Goal: Information Seeking & Learning: Find specific fact

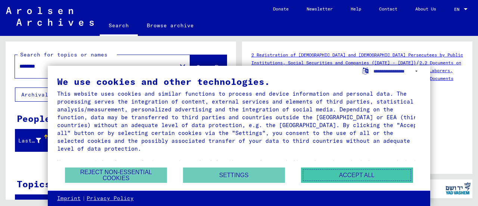
click at [319, 177] on button "Accept all" at bounding box center [357, 174] width 112 height 15
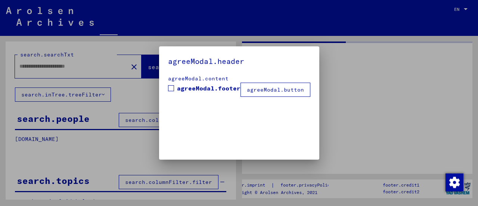
type input "********"
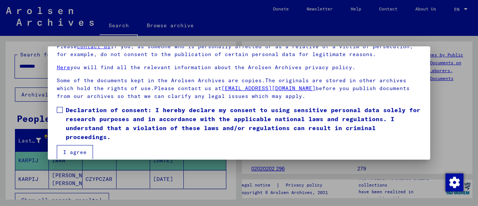
scroll to position [58, 0]
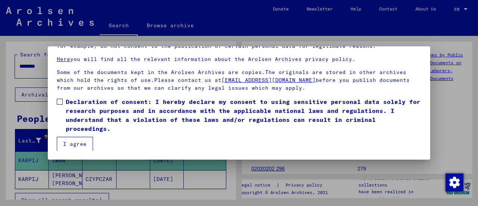
click at [119, 117] on span "Declaration of consent: I hereby declare my consent to using sensitive personal…" at bounding box center [243, 115] width 355 height 36
click at [73, 141] on button "I agree" at bounding box center [75, 144] width 36 height 14
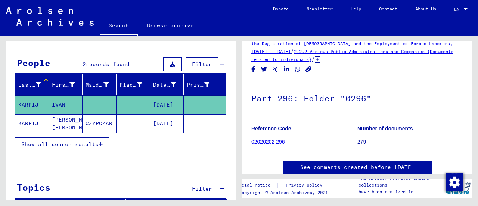
scroll to position [25, 0]
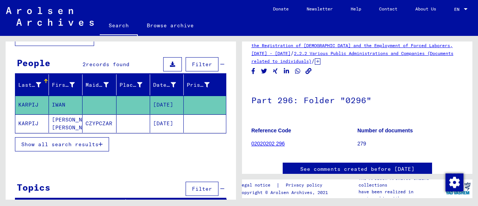
click at [273, 144] on link "02020202 296" at bounding box center [268, 143] width 34 height 6
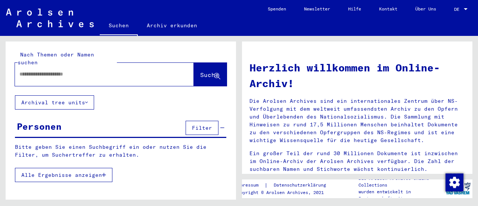
type input "********"
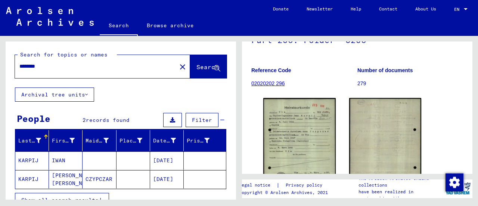
scroll to position [86, 0]
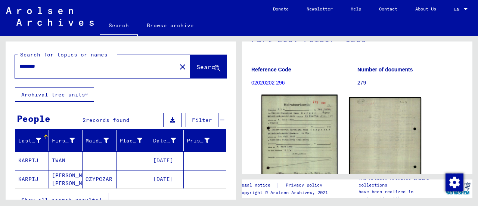
click at [287, 131] on img at bounding box center [299, 147] width 76 height 106
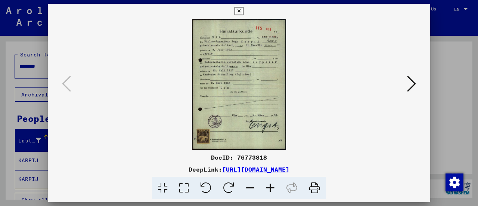
click at [274, 186] on icon at bounding box center [270, 188] width 20 height 23
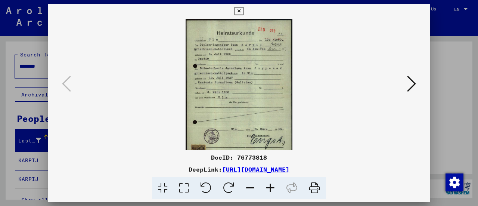
click at [274, 186] on icon at bounding box center [270, 188] width 20 height 23
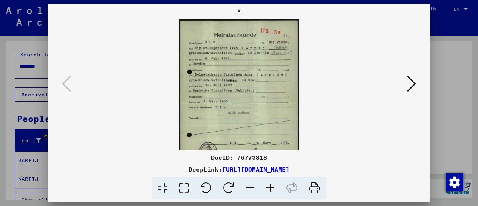
click at [274, 186] on icon at bounding box center [270, 188] width 20 height 23
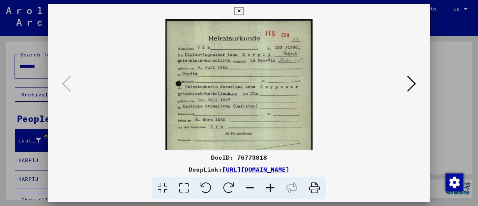
click at [274, 186] on icon at bounding box center [270, 188] width 20 height 23
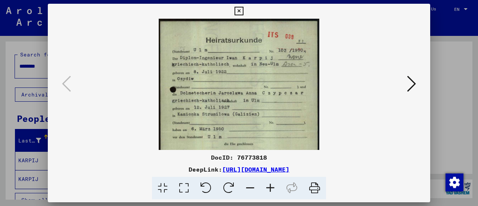
click at [274, 186] on icon at bounding box center [270, 188] width 20 height 23
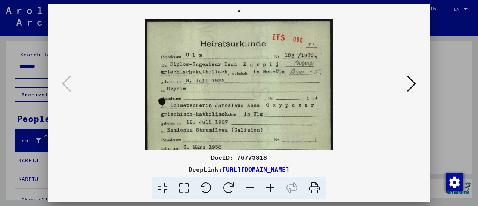
click at [274, 186] on icon at bounding box center [270, 188] width 20 height 23
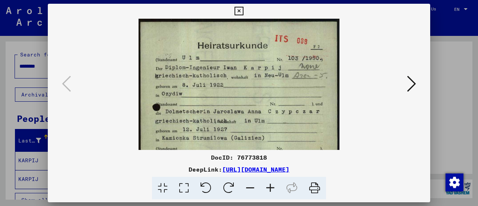
click at [274, 186] on icon at bounding box center [270, 188] width 20 height 23
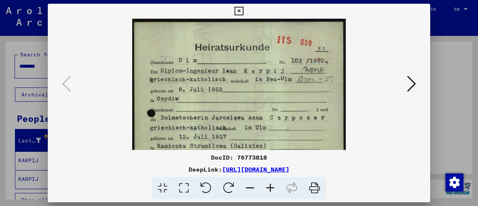
click at [274, 186] on icon at bounding box center [270, 188] width 20 height 23
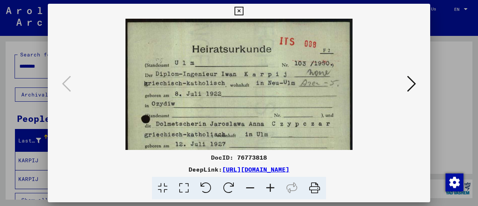
click at [274, 186] on icon at bounding box center [270, 188] width 20 height 23
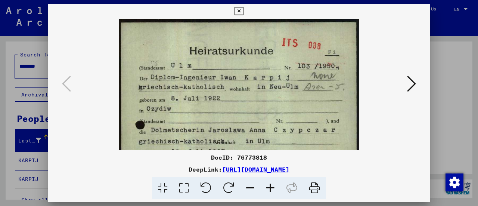
click at [452, 23] on div at bounding box center [239, 103] width 478 height 206
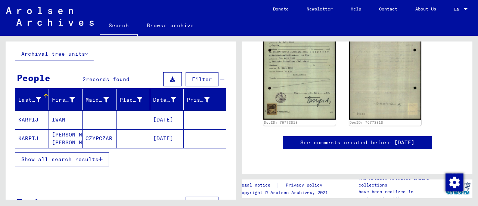
scroll to position [41, 0]
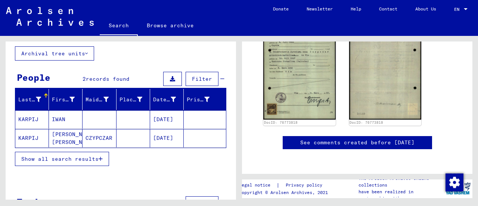
click at [125, 138] on mat-cell at bounding box center [133, 138] width 34 height 18
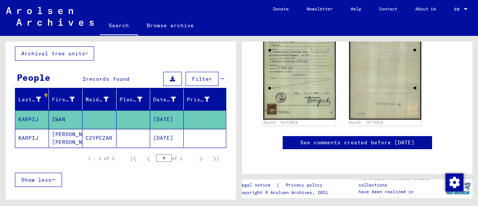
click at [125, 137] on mat-cell at bounding box center [133, 138] width 34 height 18
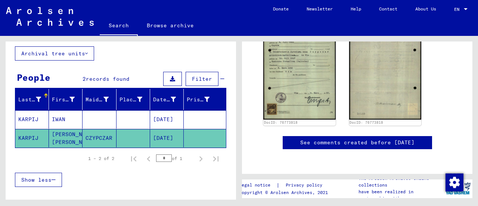
click at [125, 137] on mat-cell at bounding box center [133, 138] width 34 height 18
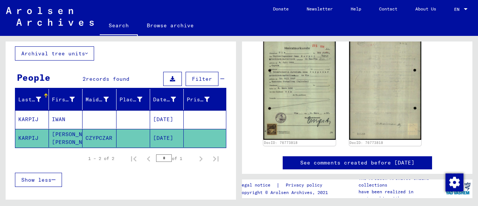
click at [109, 134] on mat-cell "CZYPCZAR" at bounding box center [100, 138] width 34 height 18
click at [167, 133] on mat-cell "[DATE]" at bounding box center [167, 138] width 34 height 18
click at [166, 133] on mat-cell "[DATE]" at bounding box center [167, 138] width 34 height 18
click at [131, 119] on mat-cell at bounding box center [133, 119] width 34 height 18
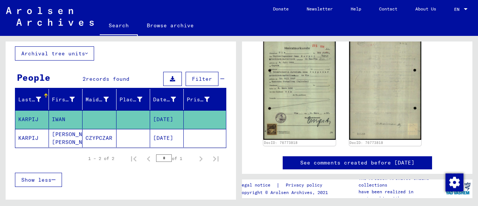
click at [132, 121] on mat-cell at bounding box center [133, 119] width 34 height 18
click at [136, 143] on mat-cell at bounding box center [133, 138] width 34 height 18
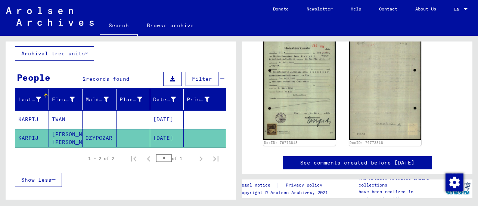
click at [136, 143] on mat-cell at bounding box center [133, 138] width 34 height 18
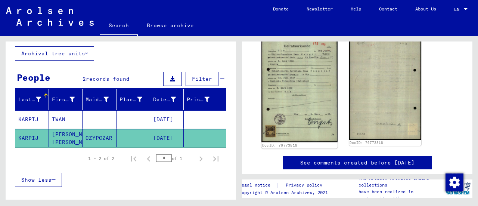
click at [304, 93] on img at bounding box center [299, 89] width 76 height 106
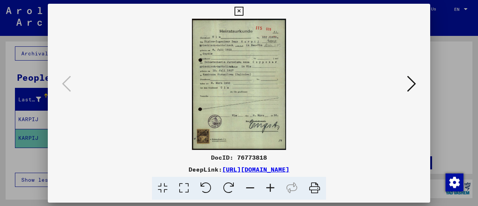
scroll to position [144, 0]
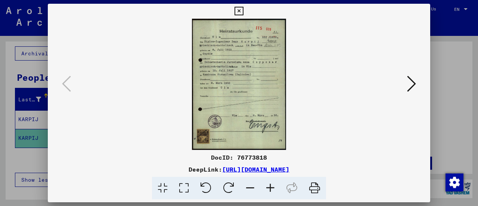
click at [274, 185] on icon at bounding box center [270, 188] width 20 height 23
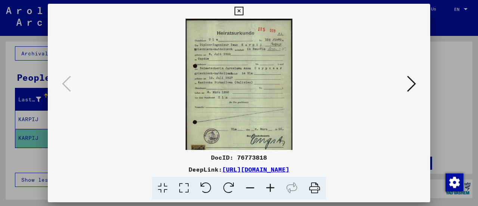
click at [274, 185] on icon at bounding box center [270, 188] width 20 height 23
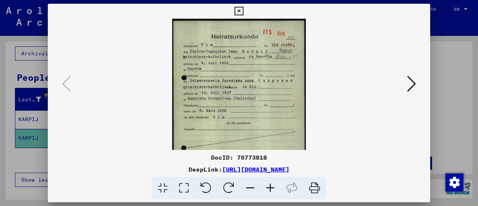
click at [274, 185] on icon at bounding box center [270, 188] width 20 height 23
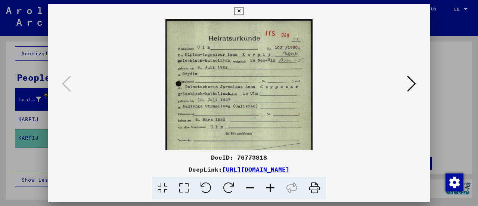
click at [274, 185] on icon at bounding box center [270, 188] width 20 height 23
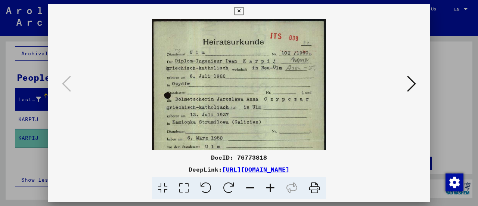
click at [274, 185] on icon at bounding box center [270, 188] width 20 height 23
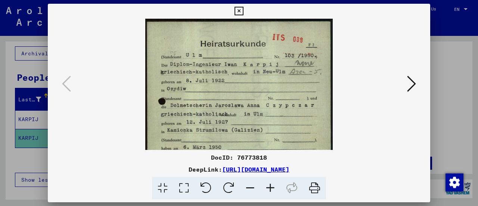
click at [274, 185] on icon at bounding box center [270, 188] width 20 height 23
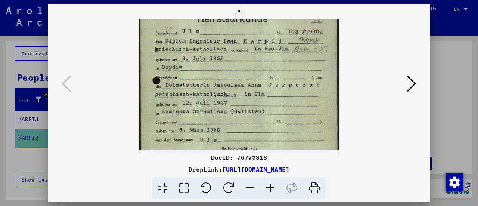
scroll to position [29, 0]
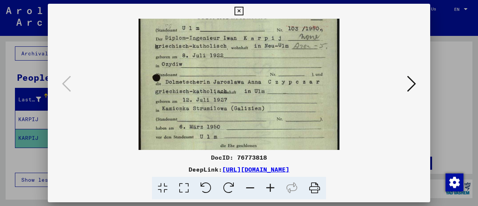
drag, startPoint x: 198, startPoint y: 126, endPoint x: 197, endPoint y: 97, distance: 29.1
click at [197, 97] on img at bounding box center [239, 129] width 200 height 280
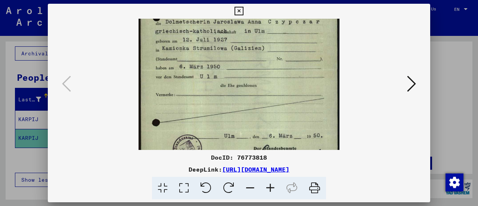
drag, startPoint x: 253, startPoint y: 93, endPoint x: 256, endPoint y: 34, distance: 59.4
click at [256, 34] on img at bounding box center [239, 69] width 200 height 280
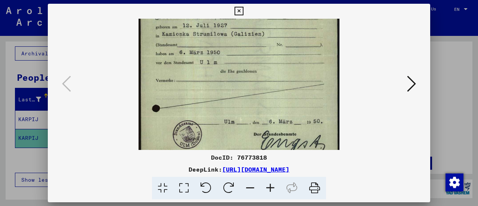
drag, startPoint x: 249, startPoint y: 84, endPoint x: 245, endPoint y: 65, distance: 19.1
click at [245, 65] on img at bounding box center [239, 55] width 200 height 280
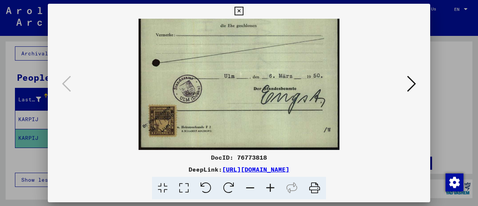
drag, startPoint x: 243, startPoint y: 70, endPoint x: 240, endPoint y: 44, distance: 25.5
click at [240, 44] on img at bounding box center [239, 9] width 200 height 280
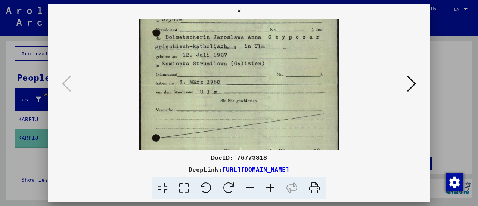
scroll to position [30, 0]
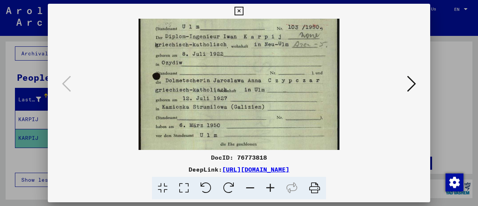
drag, startPoint x: 240, startPoint y: 72, endPoint x: 233, endPoint y: 156, distance: 83.9
click at [233, 156] on div "DocID: 76773818 DeepLink: [URL][DOMAIN_NAME]" at bounding box center [239, 102] width 382 height 196
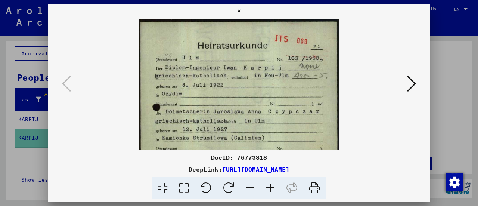
drag, startPoint x: 235, startPoint y: 84, endPoint x: 236, endPoint y: 143, distance: 59.7
click at [236, 143] on img at bounding box center [239, 159] width 200 height 280
click at [462, 23] on div at bounding box center [239, 103] width 478 height 206
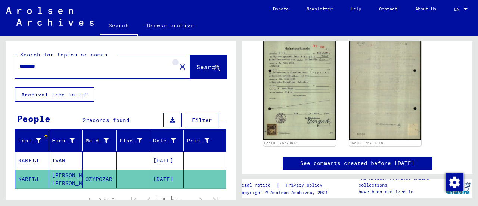
click at [178, 68] on mat-icon "close" at bounding box center [182, 66] width 9 height 9
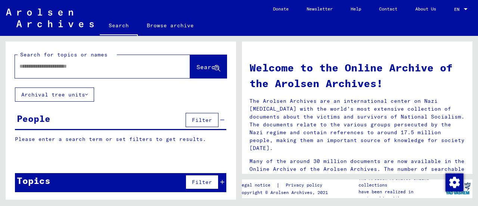
click at [116, 70] on input "text" at bounding box center [93, 66] width 148 height 8
click at [75, 97] on button "Archival tree units" at bounding box center [54, 94] width 79 height 14
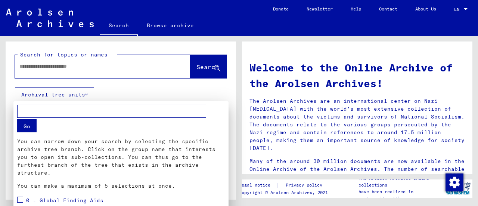
click at [120, 83] on div at bounding box center [239, 103] width 478 height 206
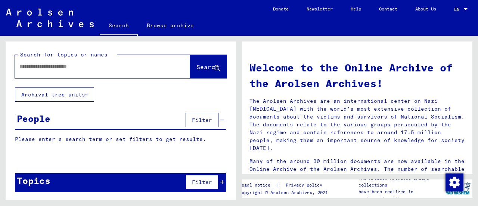
click at [102, 71] on div at bounding box center [91, 66] width 153 height 17
click at [81, 63] on input "text" at bounding box center [93, 66] width 148 height 8
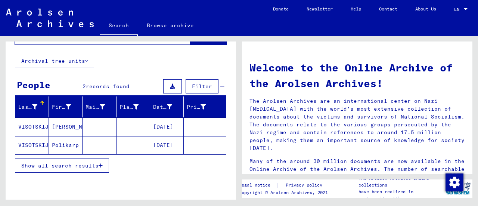
scroll to position [41, 0]
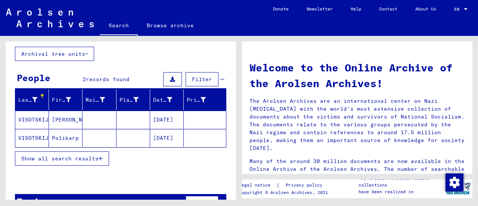
click at [95, 132] on mat-cell at bounding box center [100, 138] width 34 height 18
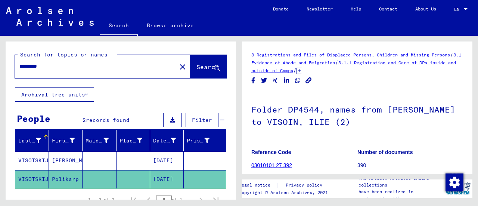
drag, startPoint x: 46, startPoint y: 67, endPoint x: 0, endPoint y: 73, distance: 45.9
click at [0, 73] on div "Search for topics or names ********* close Search Archival tree units People 2 …" at bounding box center [119, 118] width 239 height 164
type input "*******"
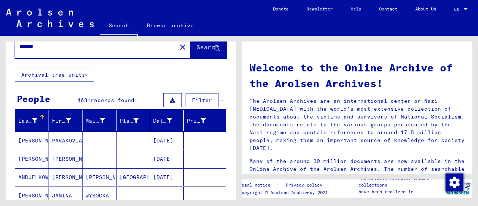
scroll to position [20, 0]
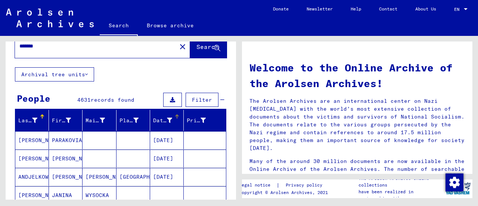
click at [157, 121] on div "Date of Birth" at bounding box center [162, 120] width 19 height 8
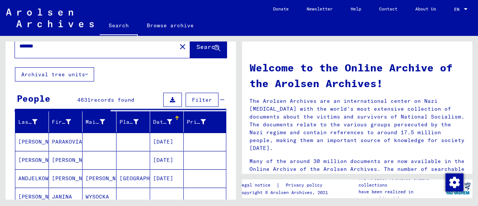
click at [202, 97] on span "Filter" at bounding box center [202, 99] width 20 height 7
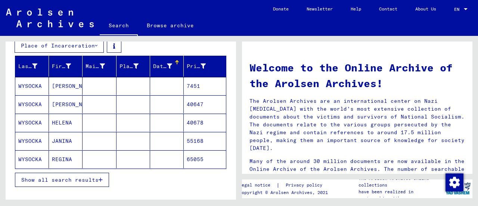
scroll to position [115, 0]
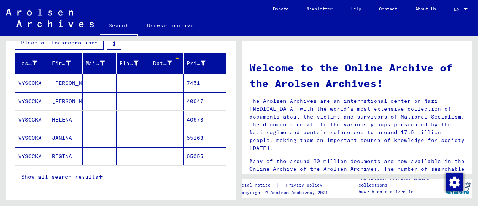
click at [77, 173] on span "Show all search results" at bounding box center [59, 176] width 77 height 7
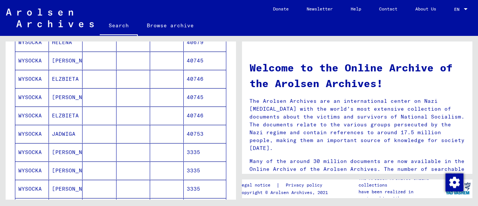
scroll to position [0, 0]
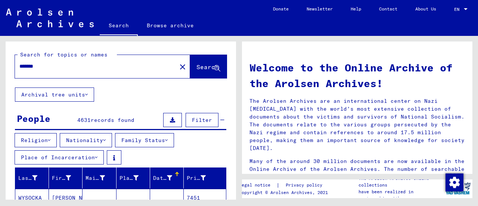
click at [161, 172] on div "Date of Birth" at bounding box center [168, 178] width 30 height 12
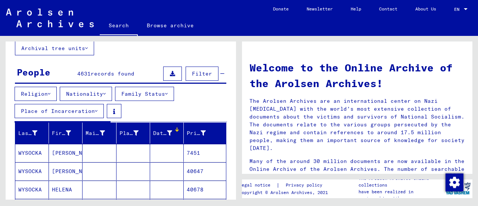
scroll to position [80, 0]
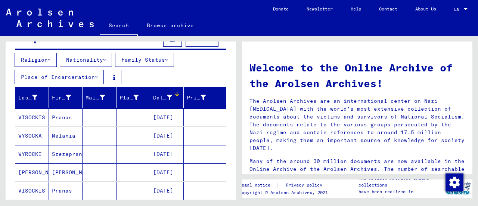
drag, startPoint x: 180, startPoint y: 123, endPoint x: 197, endPoint y: 124, distance: 17.2
click at [197, 124] on mat-cell at bounding box center [205, 117] width 42 height 18
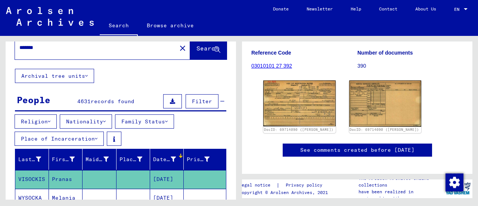
scroll to position [18, 0]
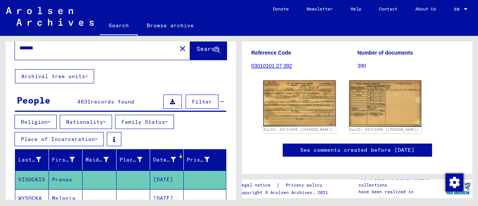
click at [196, 105] on button "Filter" at bounding box center [202, 101] width 33 height 14
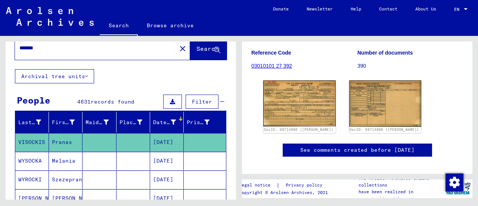
click at [189, 107] on button "Filter" at bounding box center [202, 101] width 33 height 14
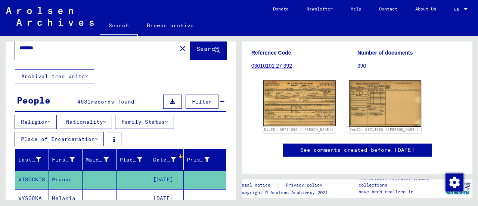
scroll to position [35, 0]
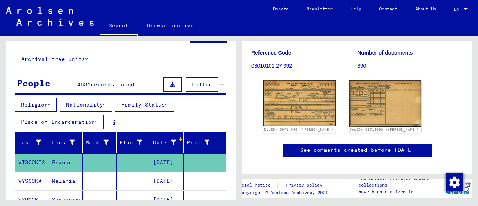
click at [155, 143] on div "Date of Birth" at bounding box center [164, 143] width 23 height 8
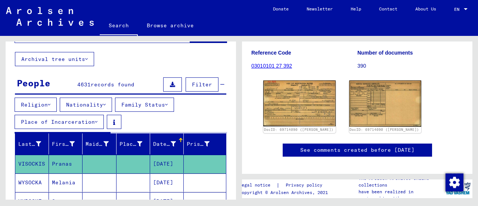
click at [155, 143] on div "Date of Birth" at bounding box center [164, 144] width 23 height 8
drag, startPoint x: 155, startPoint y: 143, endPoint x: 143, endPoint y: 125, distance: 20.5
click at [143, 125] on div "Religion Nationality Family Status Place of Incarceration" at bounding box center [121, 114] width 230 height 34
click at [171, 143] on icon at bounding box center [173, 143] width 5 height 5
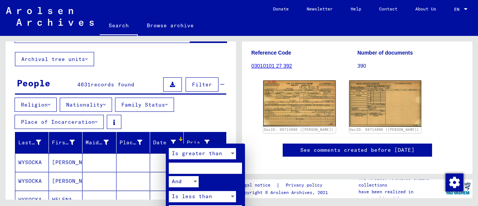
click at [169, 143] on div at bounding box center [239, 103] width 478 height 206
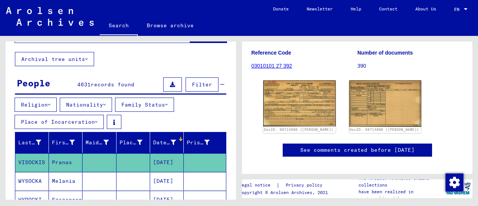
click at [171, 139] on div at bounding box center [173, 143] width 5 height 8
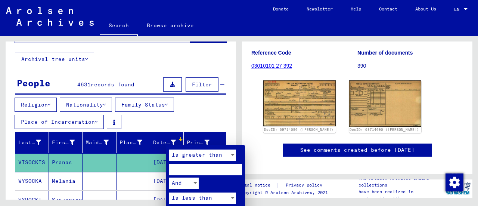
click at [190, 168] on input "number" at bounding box center [205, 169] width 73 height 11
type input "****"
click at [211, 186] on div "And" at bounding box center [202, 183] width 67 height 17
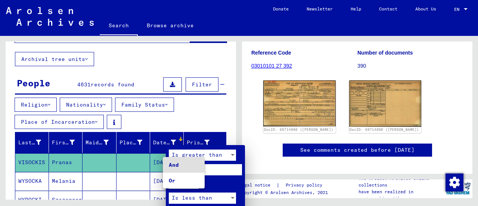
click at [226, 180] on div at bounding box center [239, 103] width 478 height 206
